Goal: Book appointment/travel/reservation

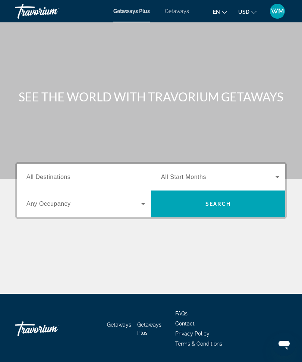
click at [147, 202] on icon "Search widget" at bounding box center [143, 204] width 9 height 9
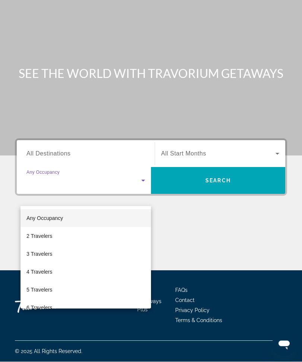
scroll to position [25, 0]
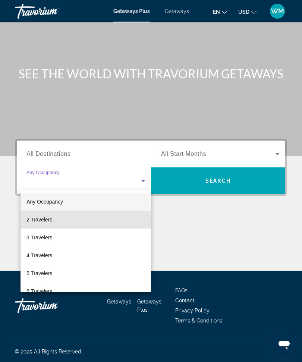
click at [57, 223] on mat-option "2 Travelers" at bounding box center [86, 220] width 131 height 18
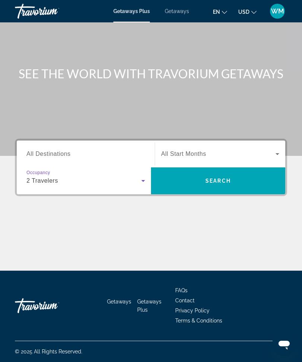
click at [69, 156] on div "Destination All Destinations" at bounding box center [85, 154] width 119 height 21
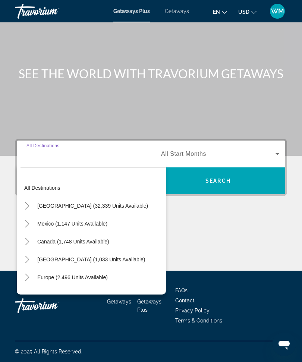
scroll to position [0, 0]
click at [45, 156] on input "Destination All Destinations" at bounding box center [85, 154] width 119 height 9
click at [61, 156] on input "Destination All Destinations" at bounding box center [85, 154] width 119 height 9
click at [203, 223] on div "Main content" at bounding box center [151, 243] width 272 height 56
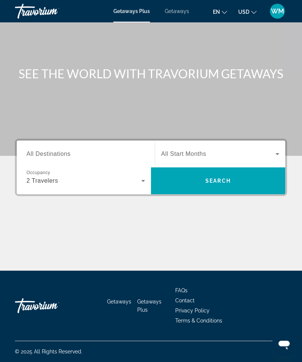
click at [67, 154] on span "All Destinations" at bounding box center [48, 154] width 44 height 6
click at [67, 154] on input "Destination All Destinations" at bounding box center [85, 154] width 119 height 9
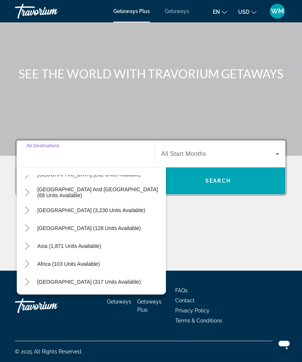
scroll to position [121, 0]
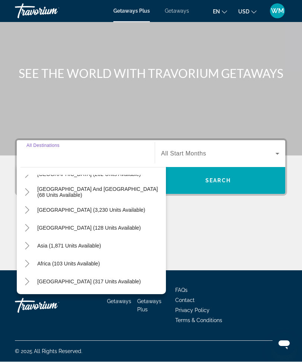
click at [97, 261] on span "Africa (103 units available)" at bounding box center [68, 264] width 63 height 6
type input "**********"
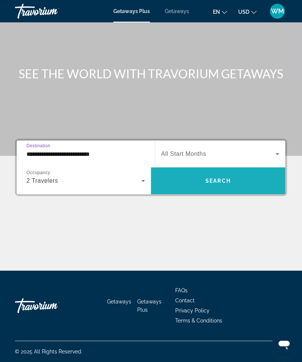
click at [223, 182] on span "Search" at bounding box center [218, 181] width 25 height 6
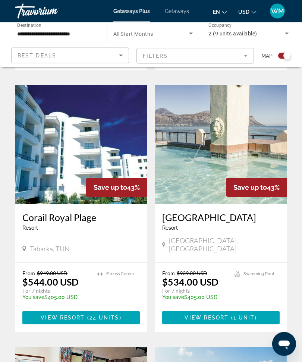
scroll to position [683, 0]
click at [235, 237] on div "[GEOGRAPHIC_DATA], [GEOGRAPHIC_DATA]" at bounding box center [221, 245] width 118 height 16
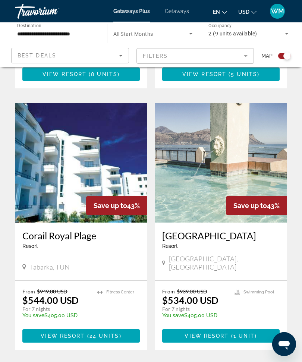
scroll to position [664, 0]
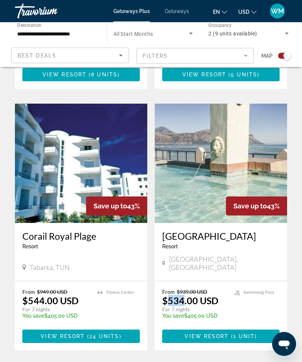
click at [125, 53] on icon "Sort by" at bounding box center [120, 55] width 9 height 9
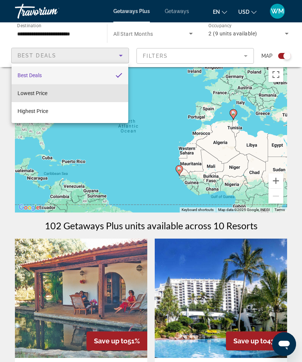
scroll to position [0, 0]
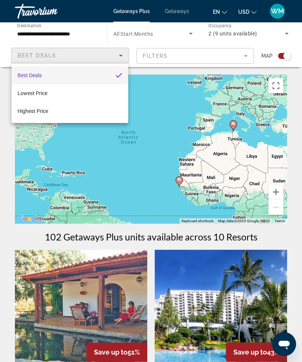
click at [69, 35] on div at bounding box center [151, 181] width 302 height 362
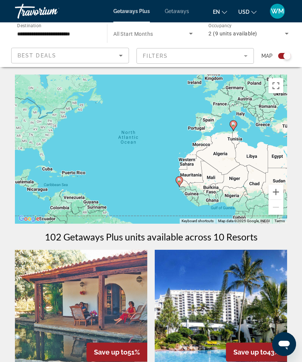
click at [184, 12] on span "Getaways" at bounding box center [177, 11] width 24 height 6
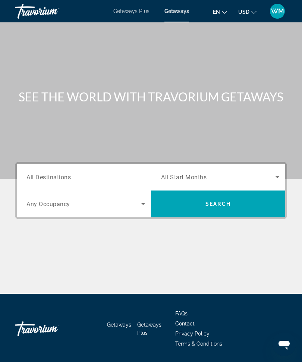
click at [144, 14] on span "Getaways Plus" at bounding box center [131, 11] width 36 height 6
click at [64, 178] on span "All Destinations" at bounding box center [48, 176] width 44 height 7
click at [64, 178] on input "Destination All Destinations" at bounding box center [85, 177] width 119 height 9
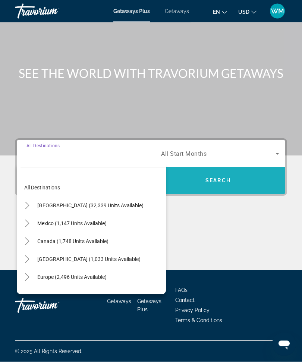
scroll to position [25, 0]
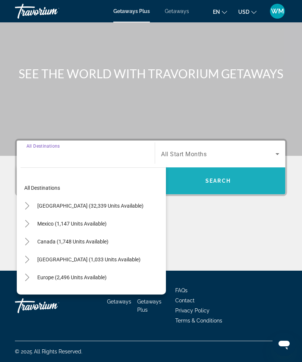
click at [219, 181] on span "Search" at bounding box center [218, 181] width 25 height 6
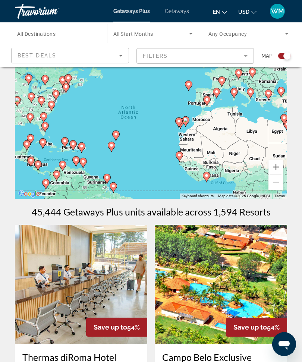
click at [125, 56] on icon "Sort by" at bounding box center [120, 55] width 9 height 9
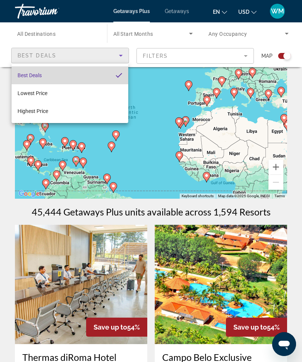
click at [124, 75] on mat-option "Best Deals" at bounding box center [70, 75] width 117 height 18
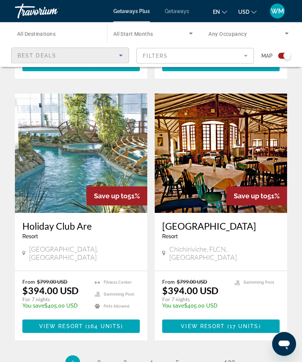
scroll to position [1562, 0]
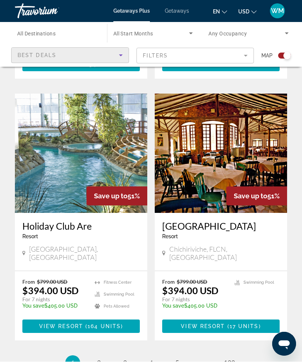
click at [137, 13] on span "Getaways Plus" at bounding box center [131, 11] width 37 height 6
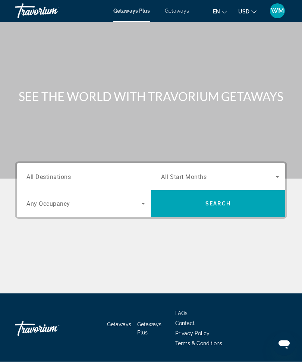
scroll to position [0, 0]
